Goal: Task Accomplishment & Management: Manage account settings

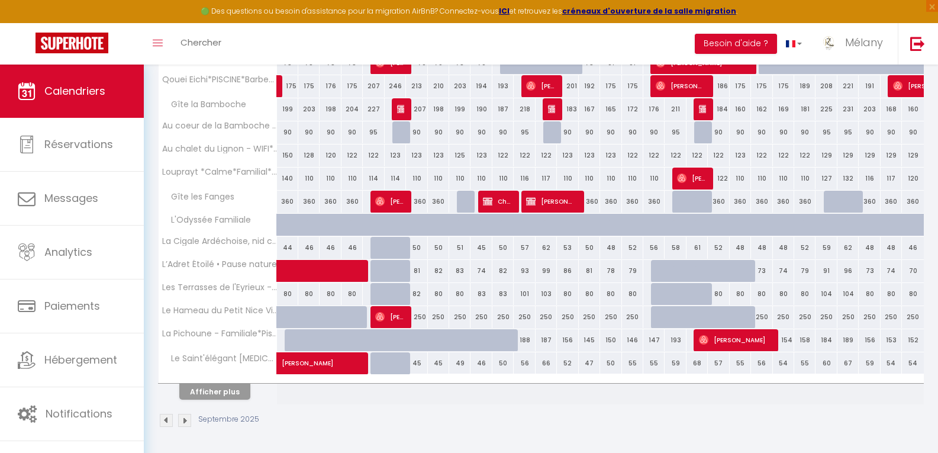
scroll to position [357, 0]
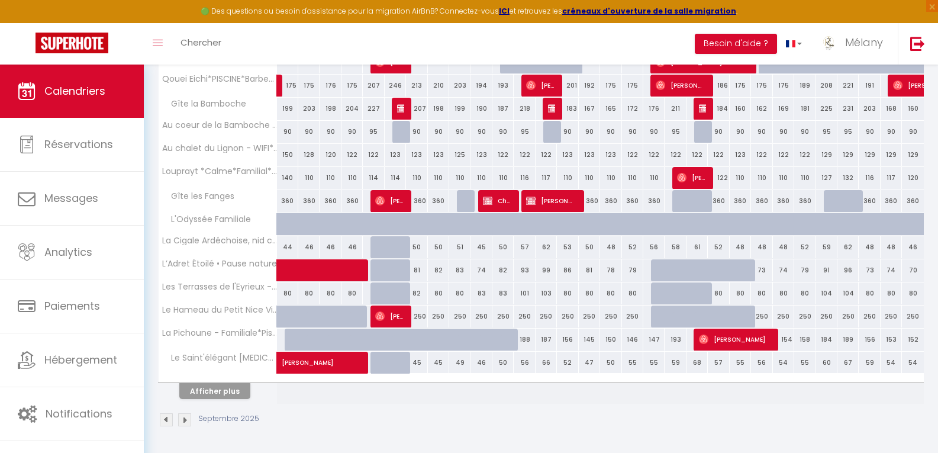
click at [165, 423] on img at bounding box center [166, 419] width 13 height 13
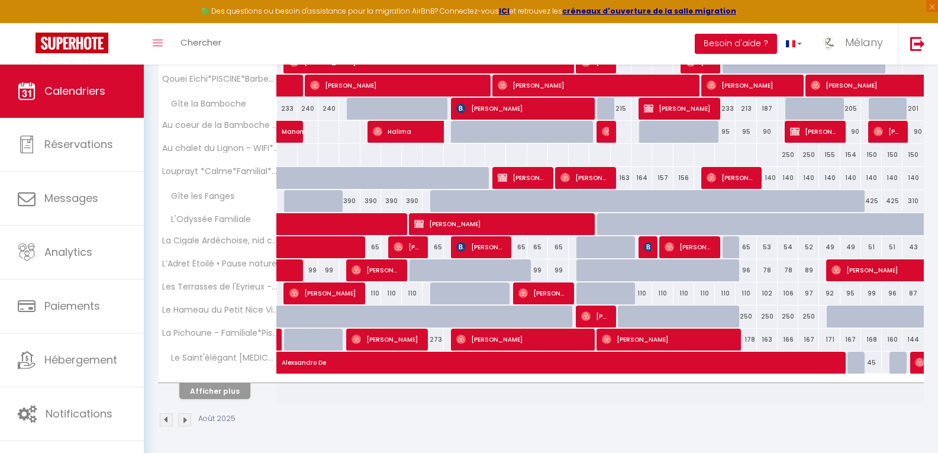
click at [165, 423] on img at bounding box center [166, 419] width 13 height 13
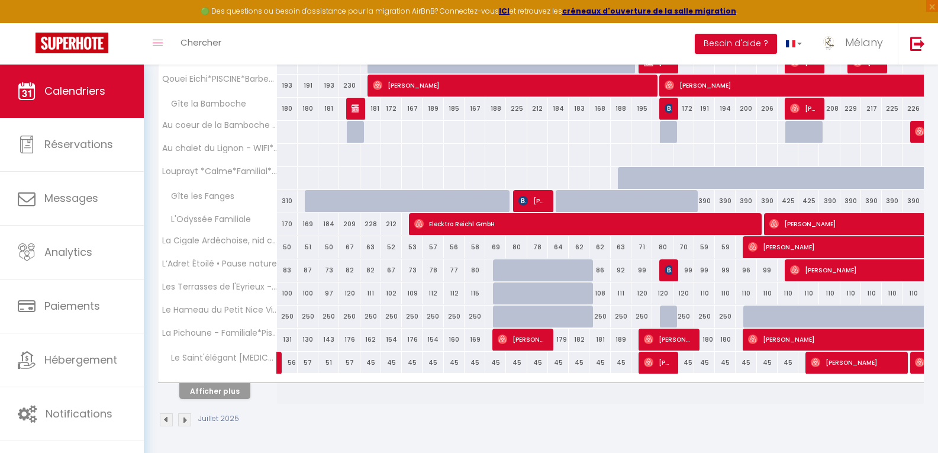
click at [164, 423] on img at bounding box center [166, 419] width 13 height 13
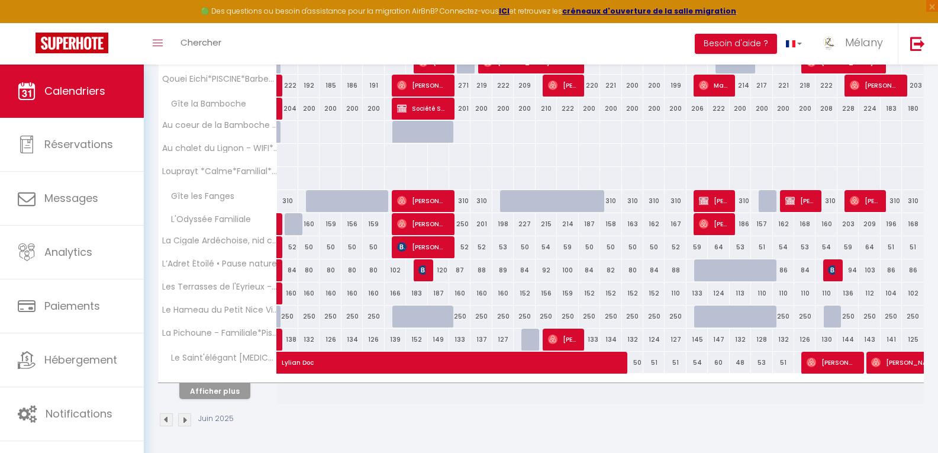
click at [163, 423] on img at bounding box center [166, 419] width 13 height 13
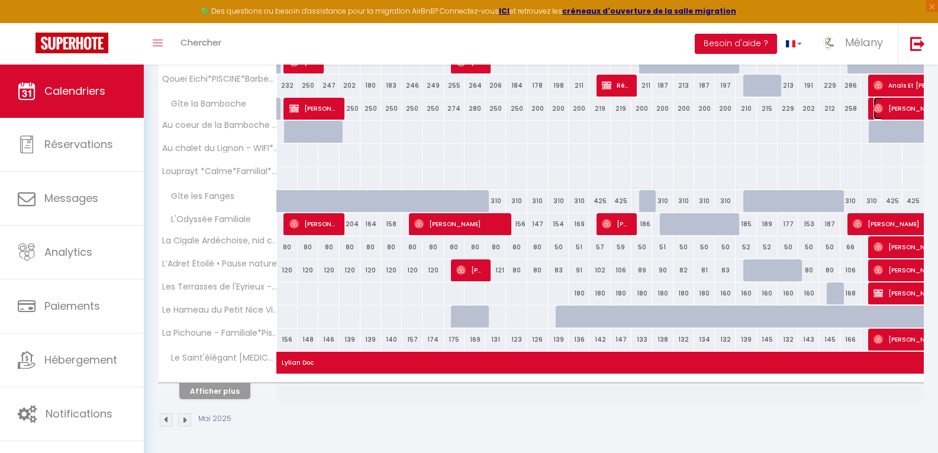
click at [898, 112] on span "[PERSON_NAME]" at bounding box center [915, 108] width 82 height 22
select select "OK"
select select "1"
select select "0"
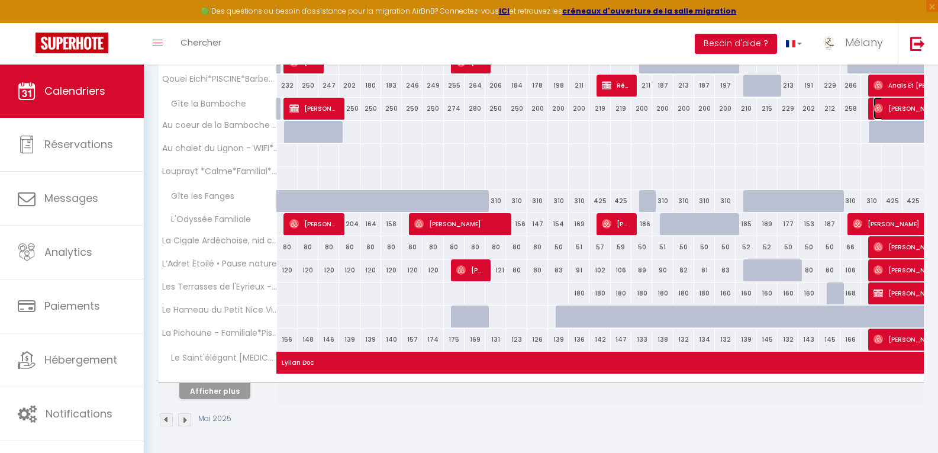
select select "1"
select select
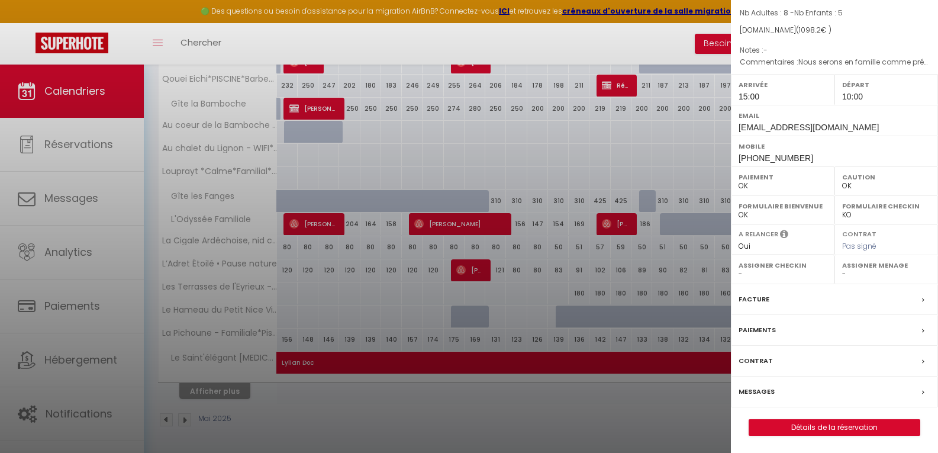
scroll to position [99, 0]
click at [808, 422] on link "Détails de la réservation" at bounding box center [834, 426] width 170 height 15
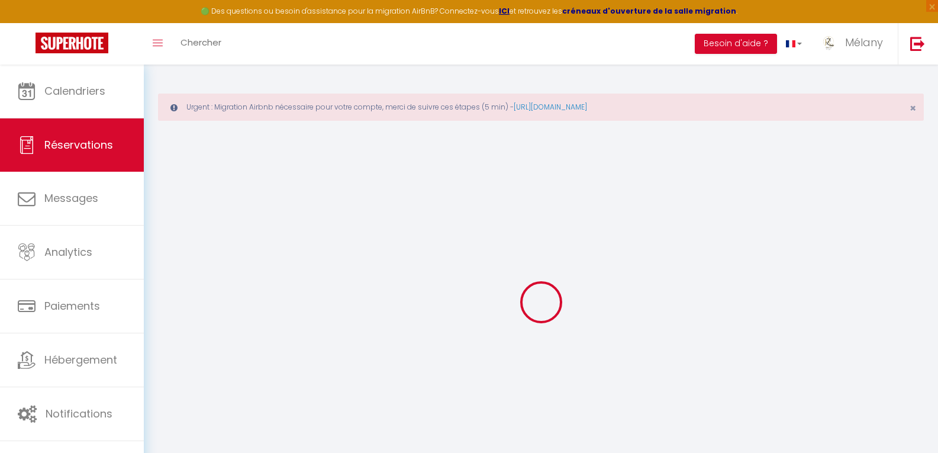
type input "[PERSON_NAME]"
type input "[EMAIL_ADDRESS][DOMAIN_NAME]"
type input "[PHONE_NUMBER]"
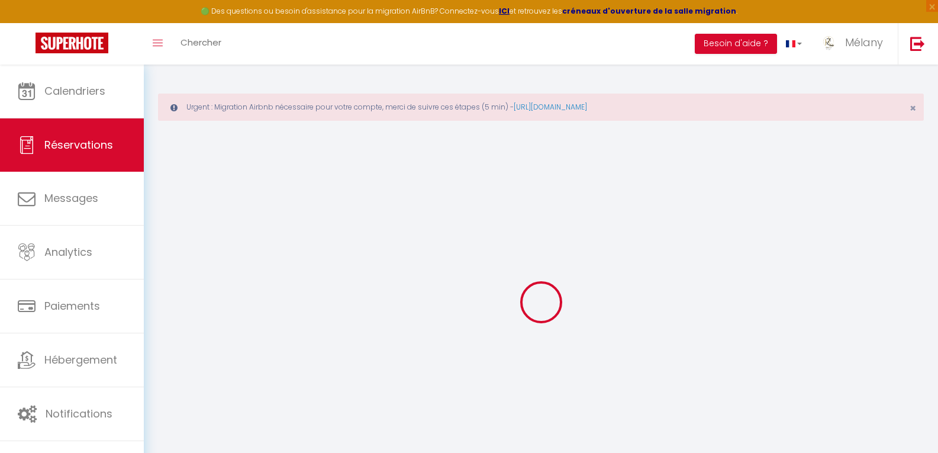
select select "FR"
type input "38.47"
select select "65352"
select select "1"
select select
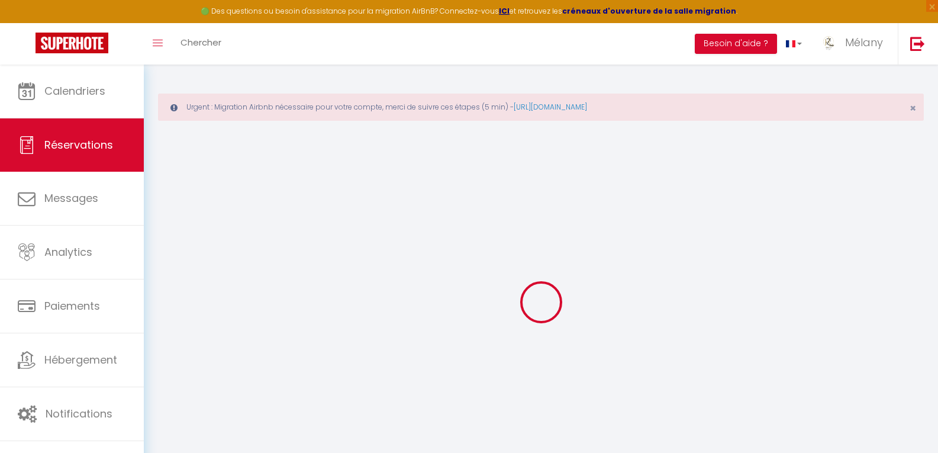
select select
type input "8"
type input "5"
select select "12"
select select
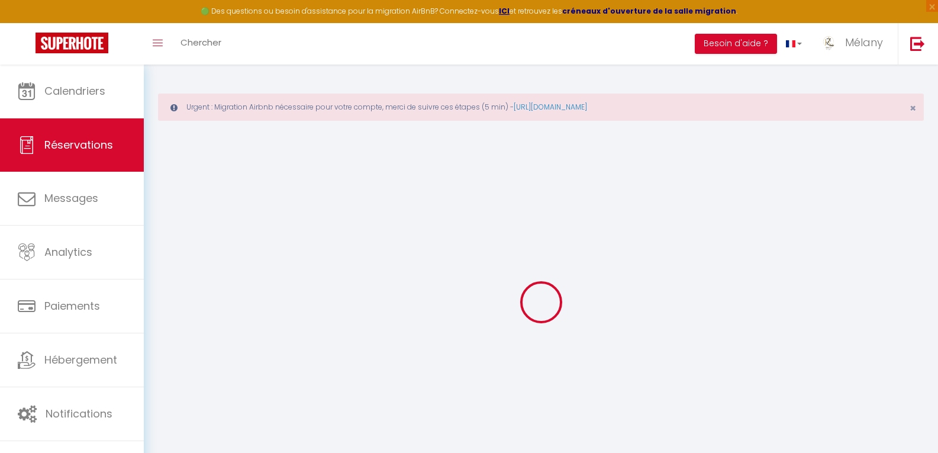
type input "868.8"
checkbox input "false"
type input "0"
select select "1"
type input "170"
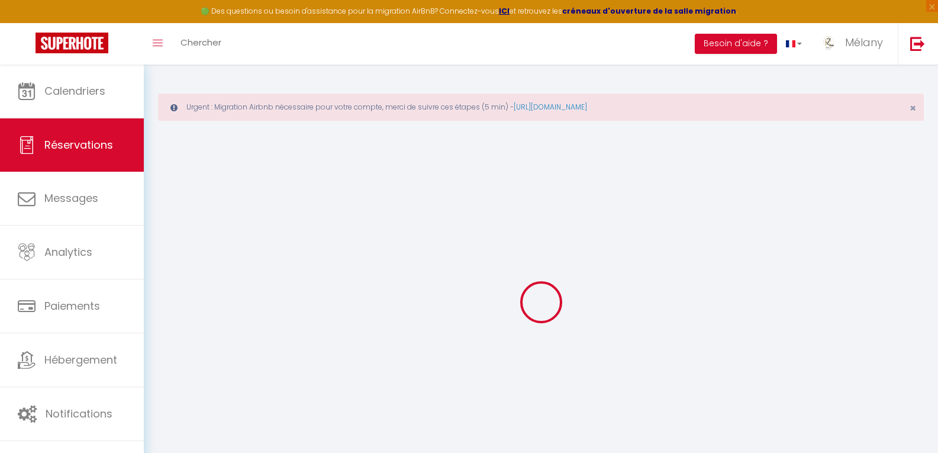
type input "40"
type input "0"
select select
select select "15"
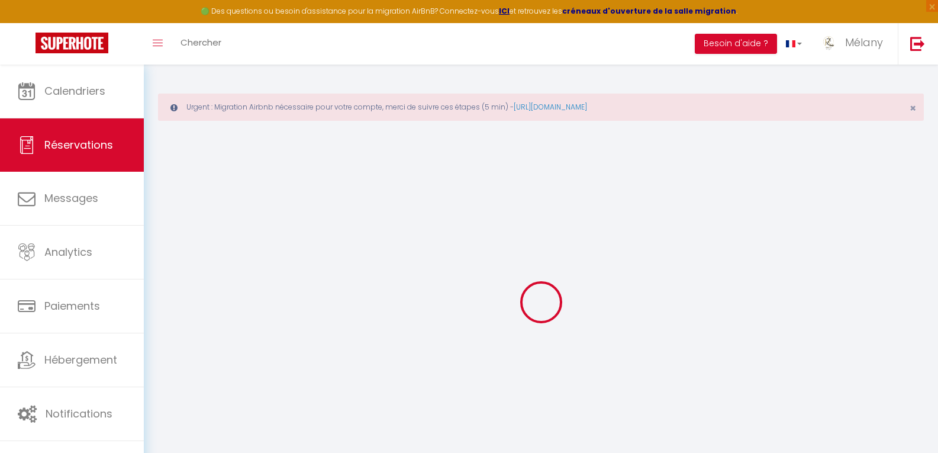
checkbox input "false"
select select
checkbox input "false"
select select
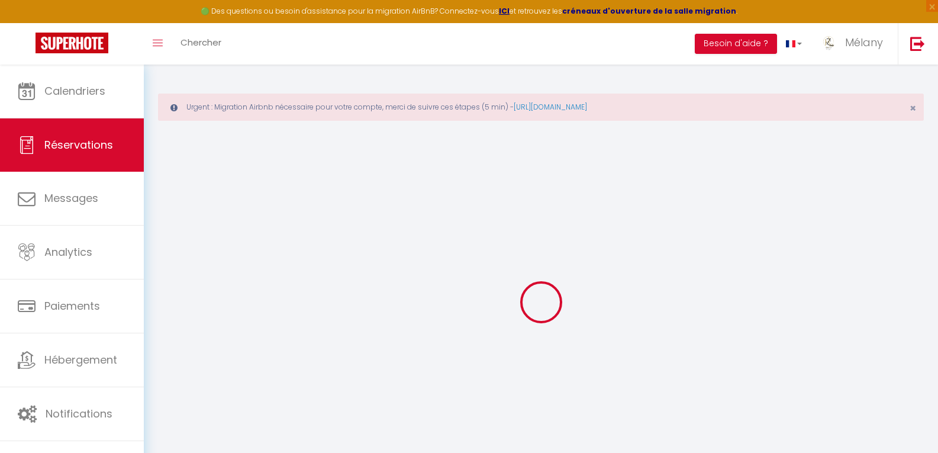
select select
checkbox input "false"
type textarea "Nous serons en famille comme préciser sur le site airbnb."
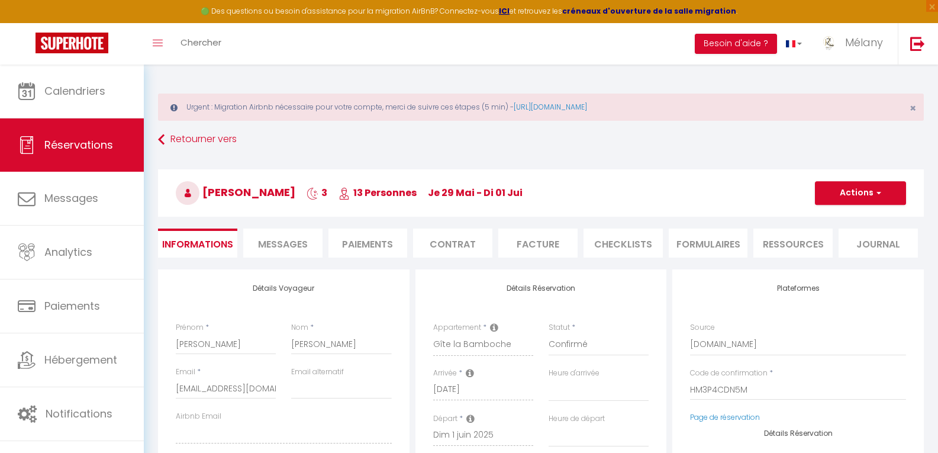
type input "200"
type input "29.4"
select select
checkbox input "false"
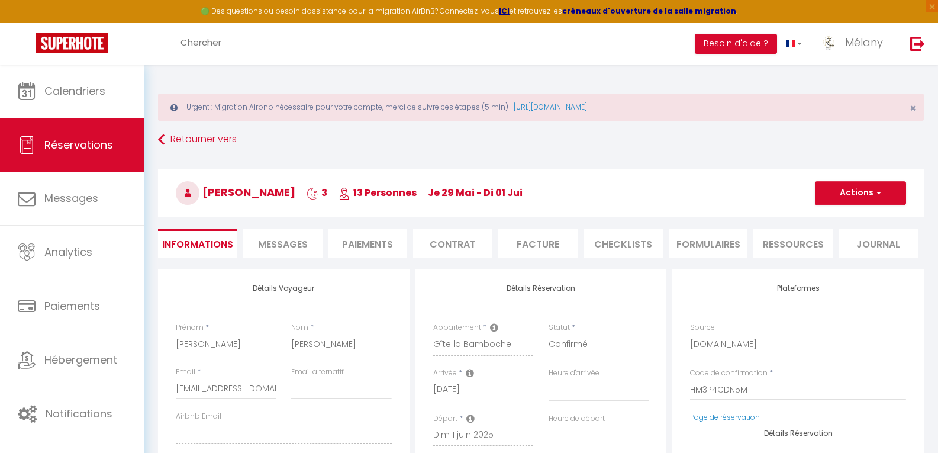
select select "15:00"
select select "10:00"
click at [525, 246] on li "Facture" at bounding box center [537, 242] width 79 height 29
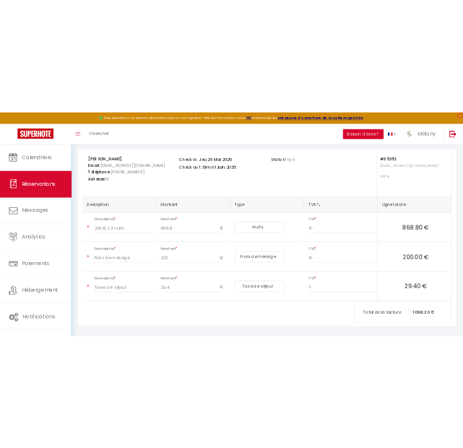
scroll to position [203, 0]
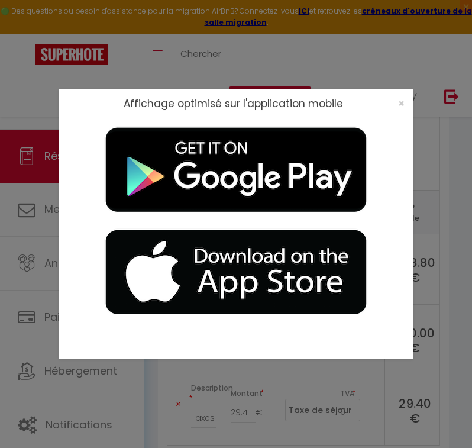
click at [397, 102] on div "×" at bounding box center [398, 104] width 30 height 12
click at [401, 103] on span "×" at bounding box center [401, 103] width 7 height 15
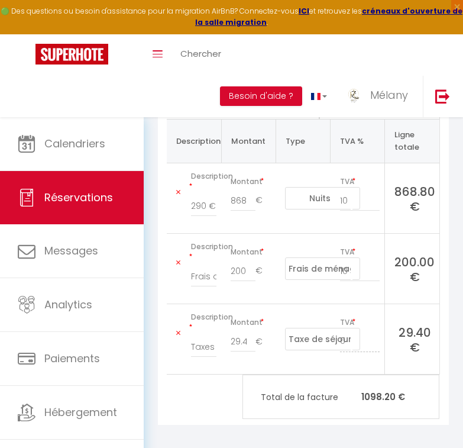
scroll to position [339, 0]
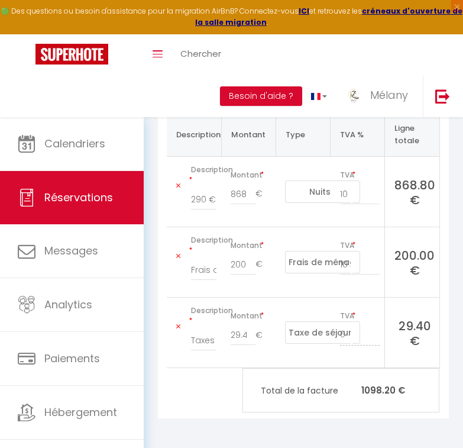
click at [178, 327] on icon at bounding box center [178, 326] width 4 height 7
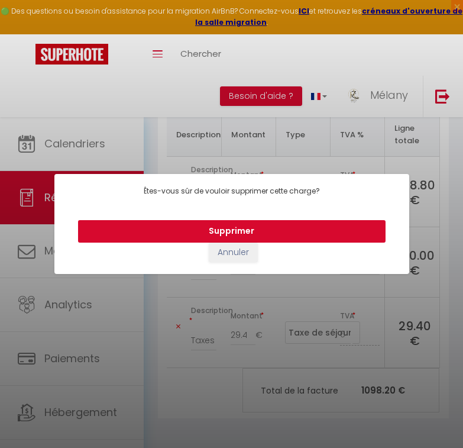
click at [222, 232] on button "Supprimer" at bounding box center [232, 231] width 308 height 22
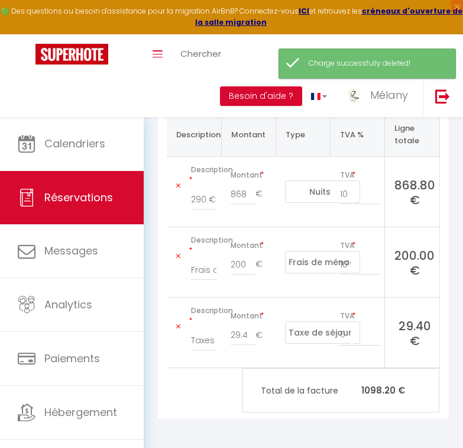
scroll to position [268, 0]
